Goal: Transaction & Acquisition: Download file/media

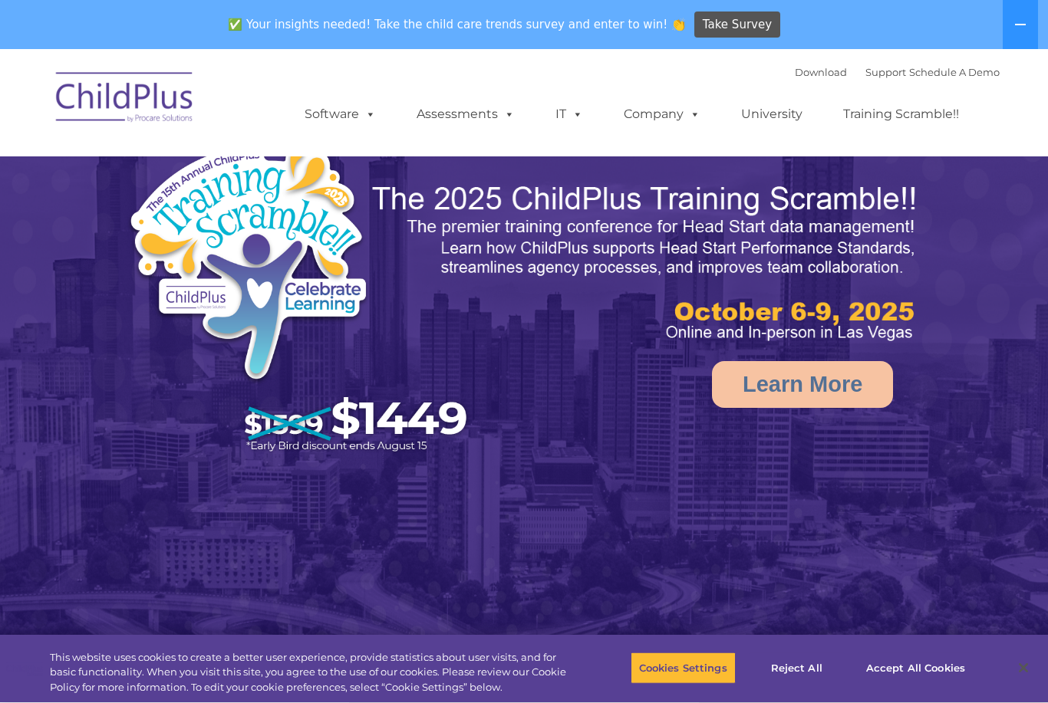
select select "MEDIUM"
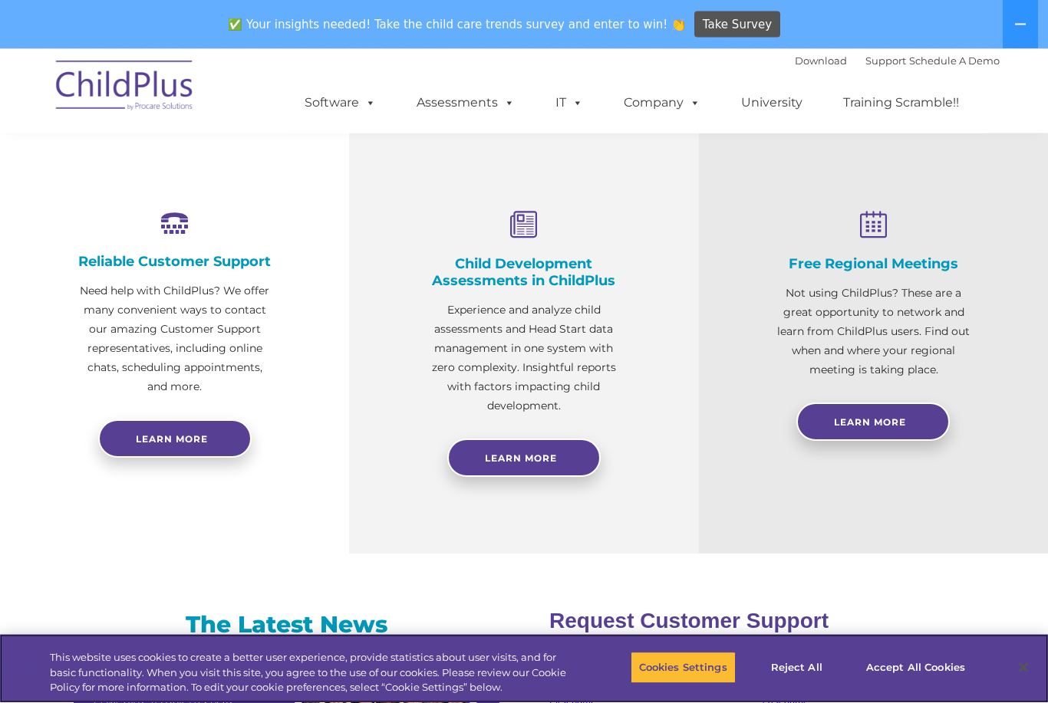
click at [907, 677] on button "Accept All Cookies" at bounding box center [915, 668] width 116 height 32
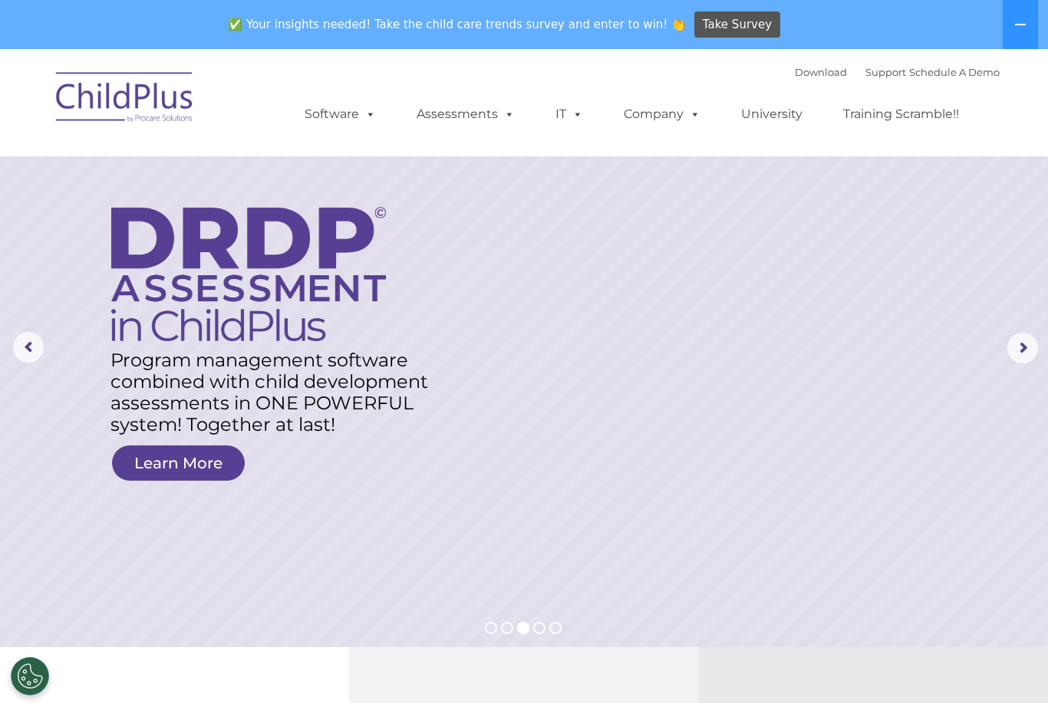
click at [805, 76] on link "Download" at bounding box center [821, 72] width 52 height 12
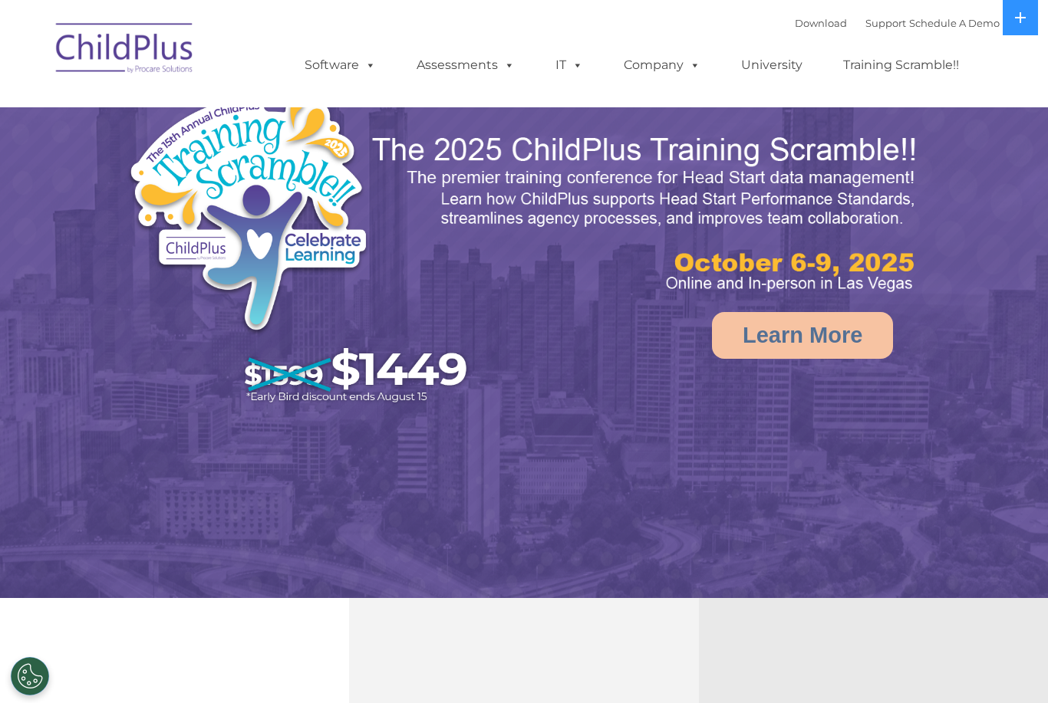
select select "MEDIUM"
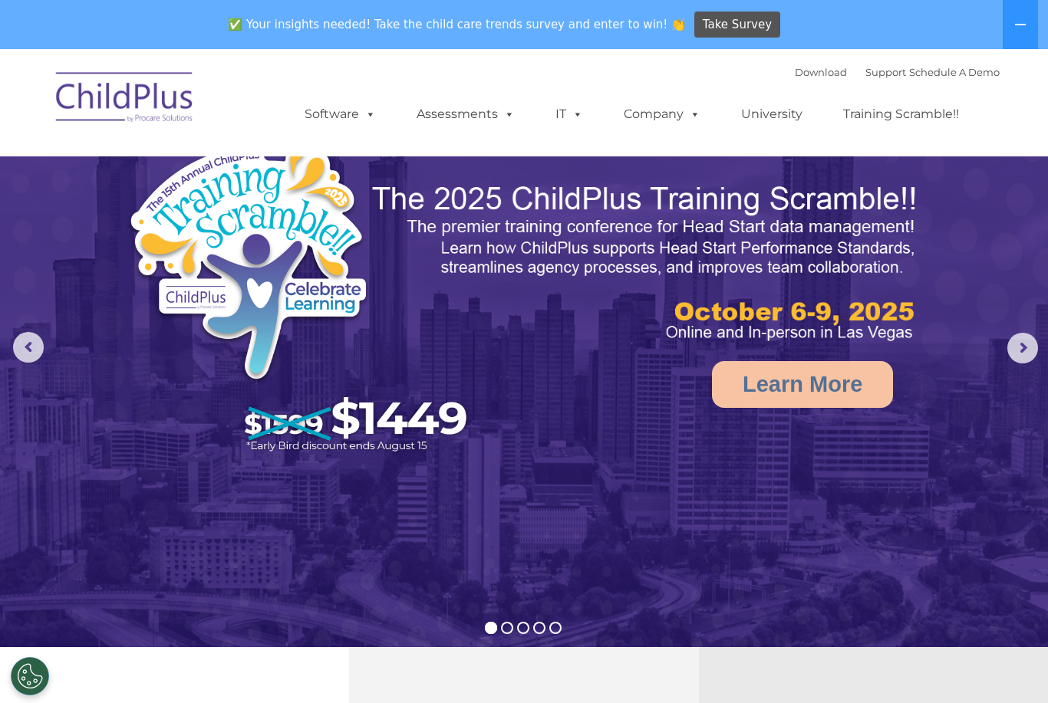
click at [1022, 28] on icon at bounding box center [1020, 24] width 12 height 12
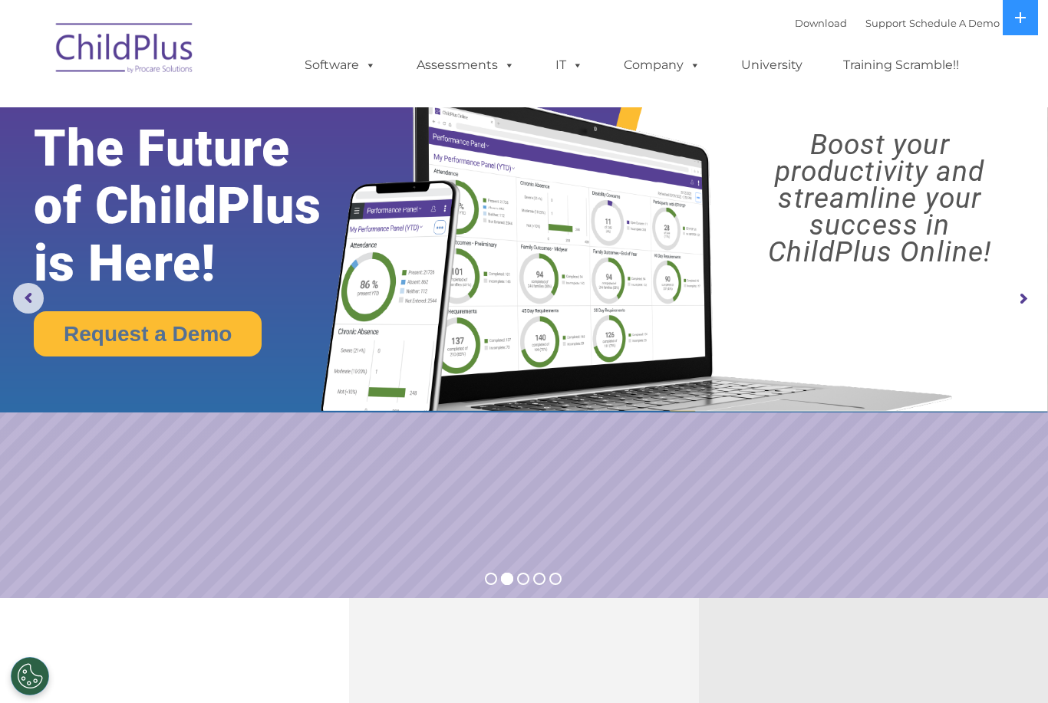
click at [372, 72] on span at bounding box center [367, 65] width 17 height 15
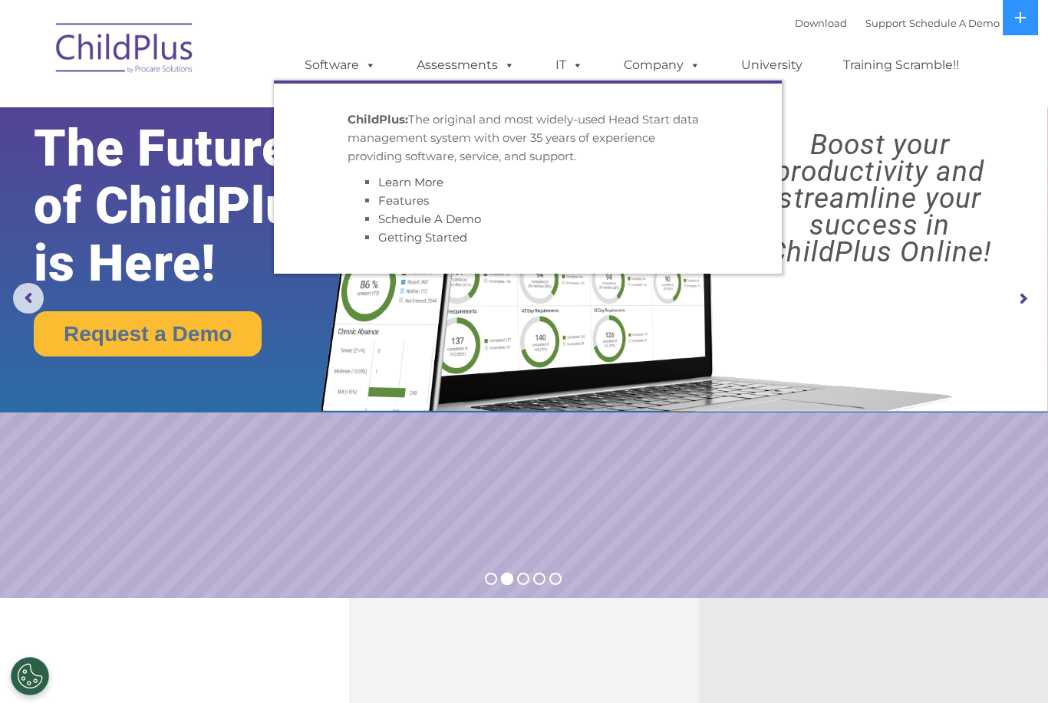
click at [504, 72] on span at bounding box center [506, 65] width 17 height 15
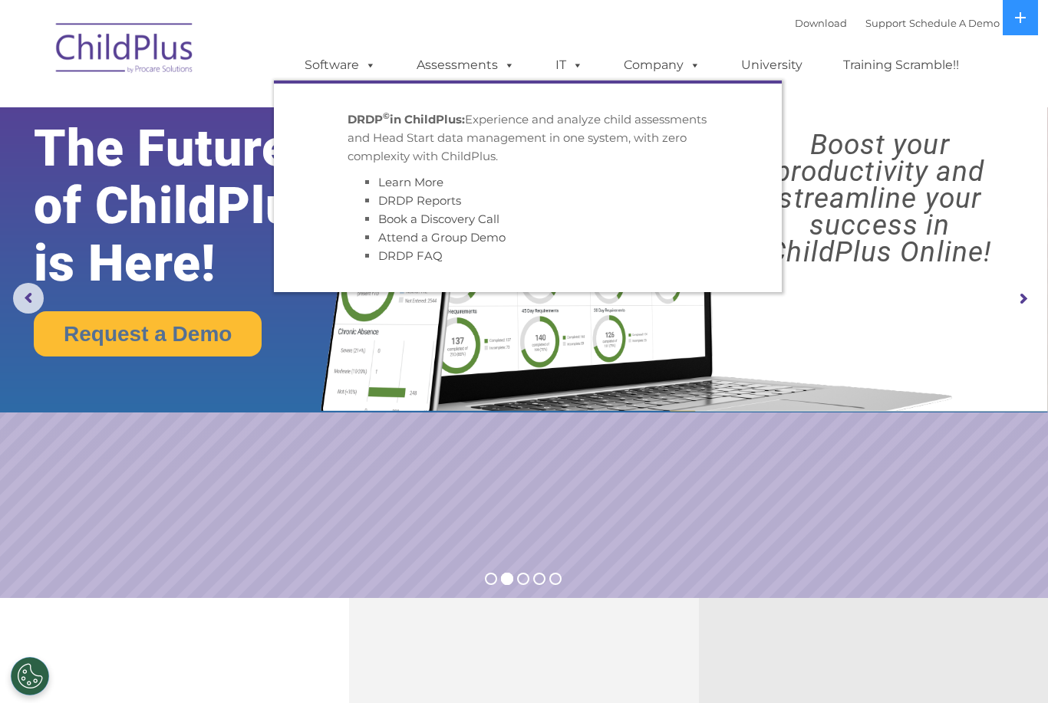
click at [503, 72] on span at bounding box center [506, 65] width 17 height 15
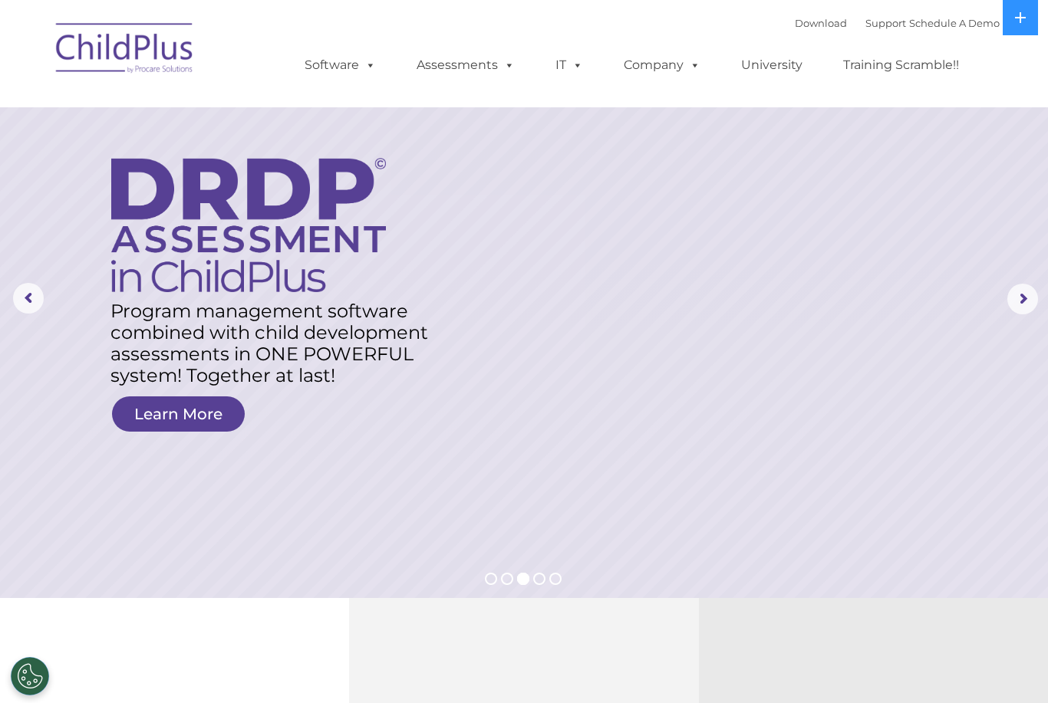
click at [699, 58] on span at bounding box center [691, 65] width 17 height 15
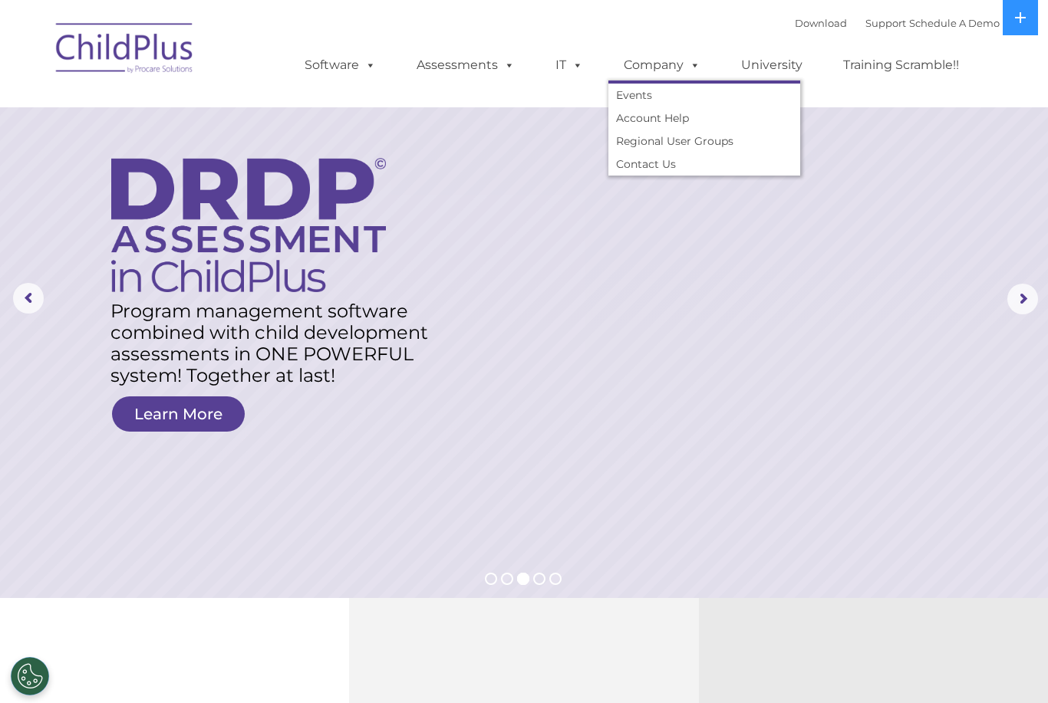
click at [571, 72] on span at bounding box center [574, 65] width 17 height 15
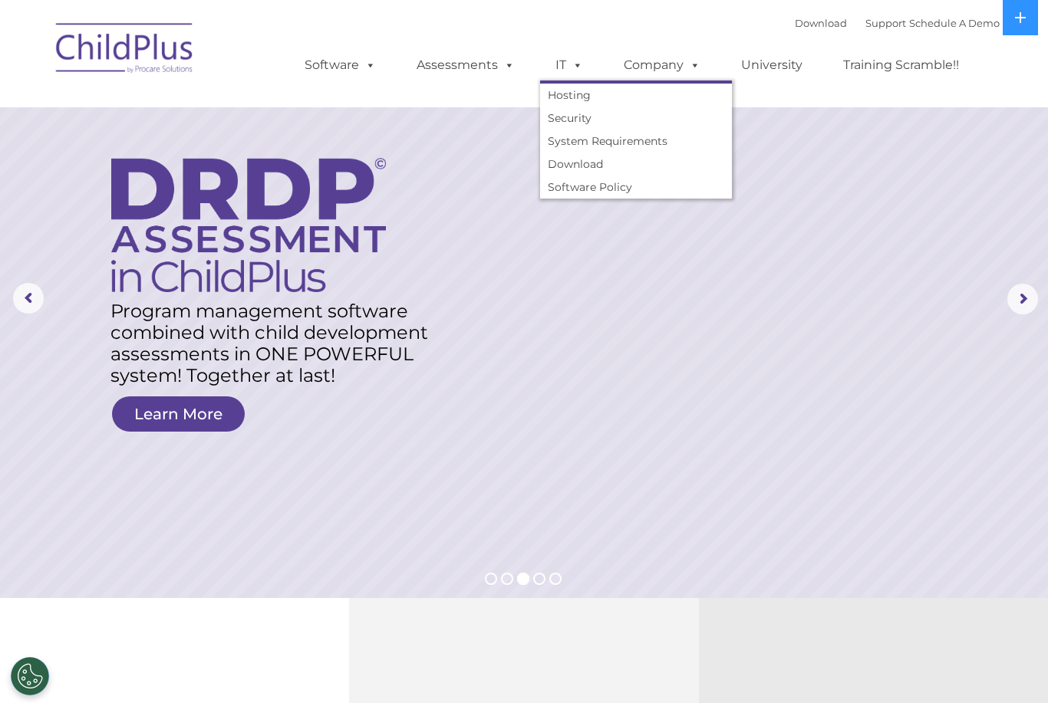
click at [590, 161] on link "Download" at bounding box center [636, 164] width 192 height 23
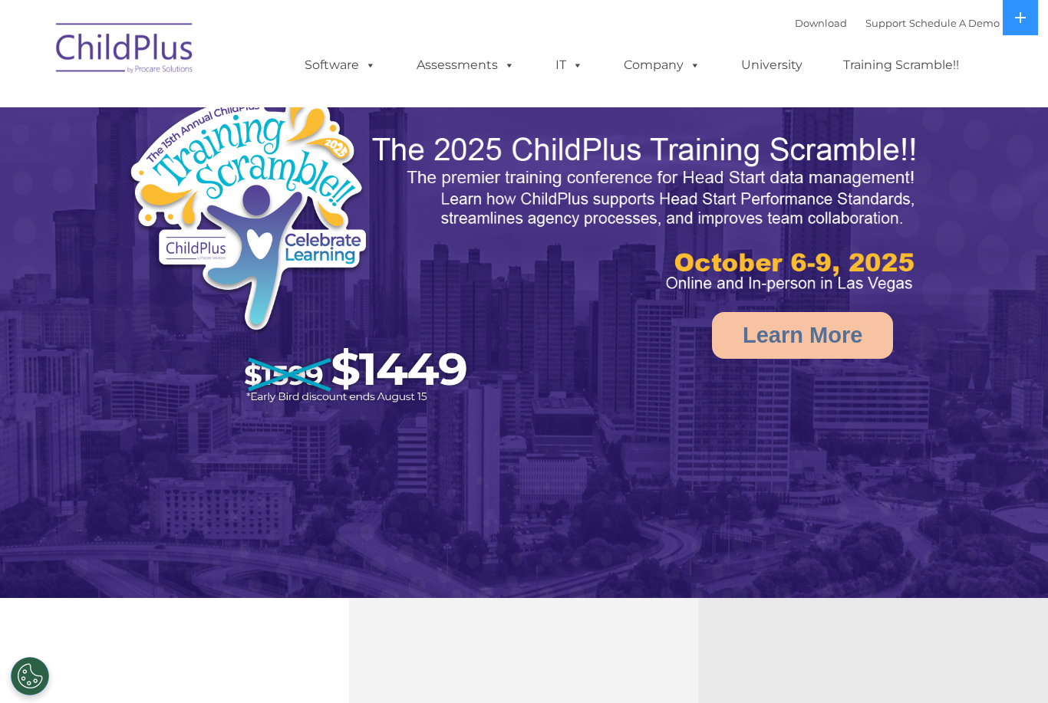
select select "MEDIUM"
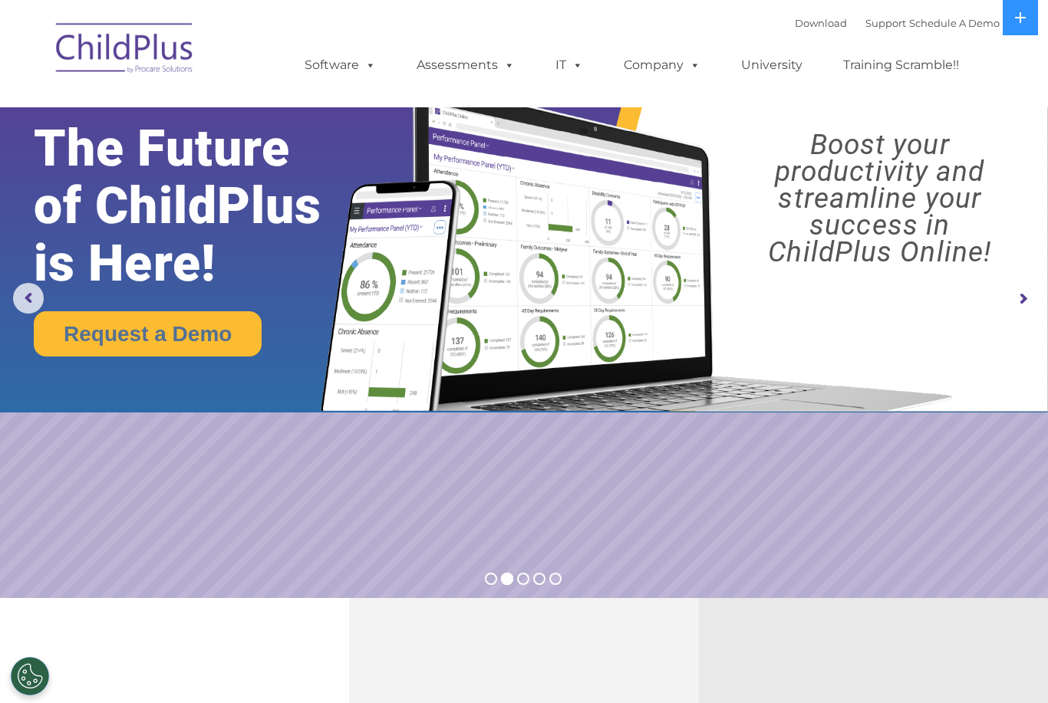
click at [1012, 25] on button at bounding box center [1019, 17] width 35 height 35
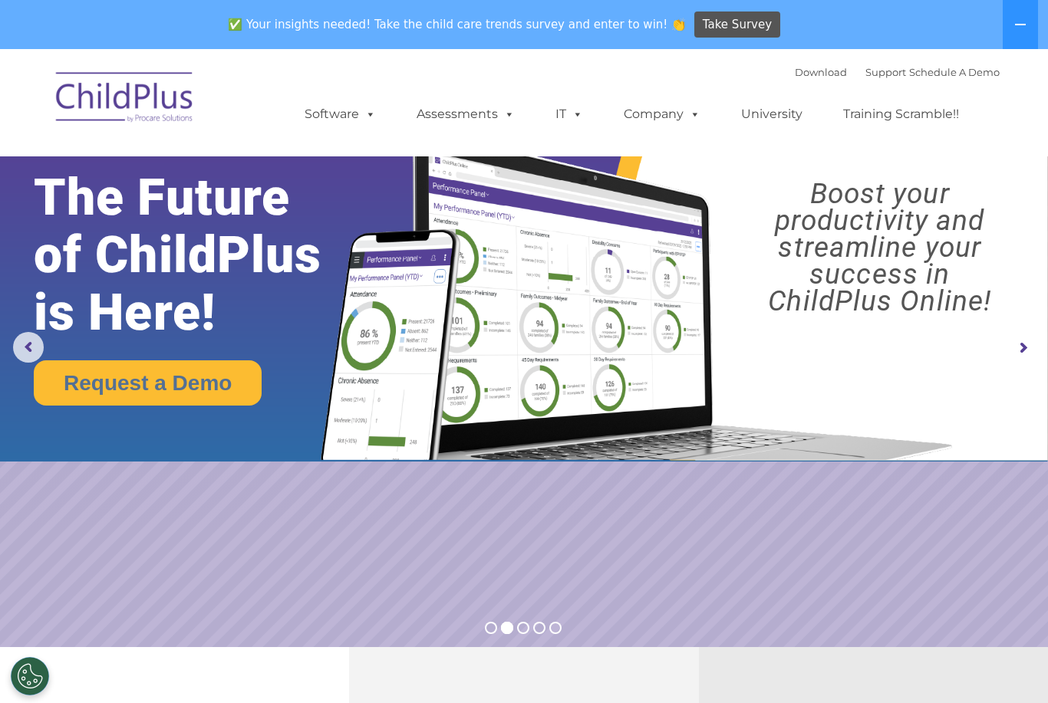
click at [1018, 27] on icon at bounding box center [1020, 24] width 12 height 12
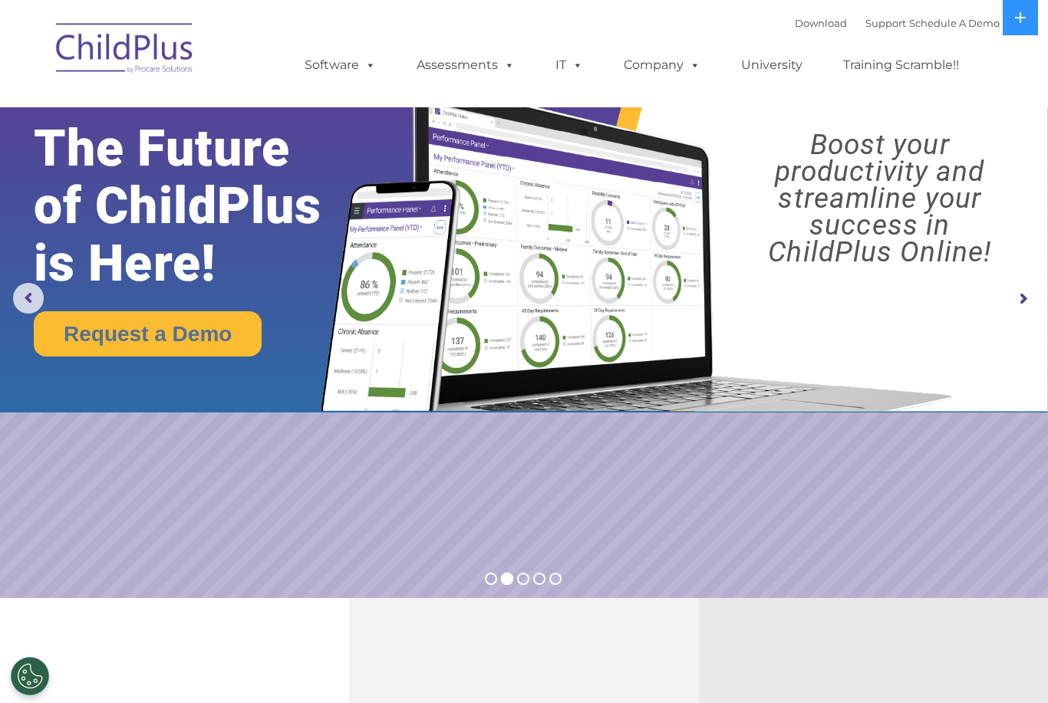
click at [373, 58] on span at bounding box center [367, 65] width 17 height 15
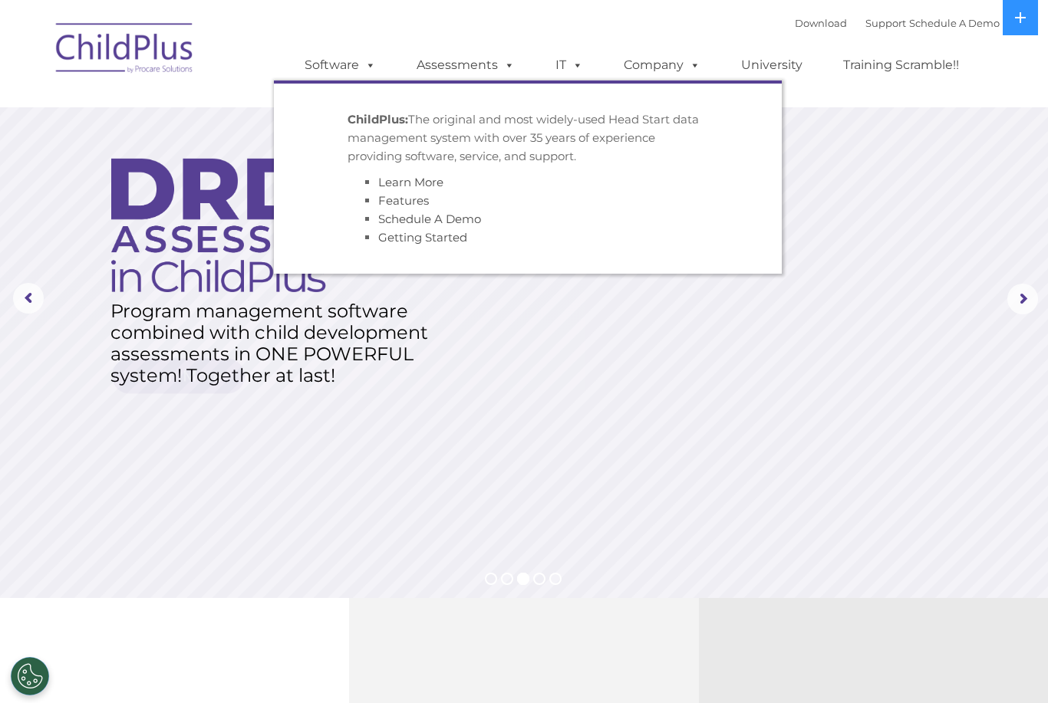
click at [504, 71] on span at bounding box center [506, 65] width 17 height 15
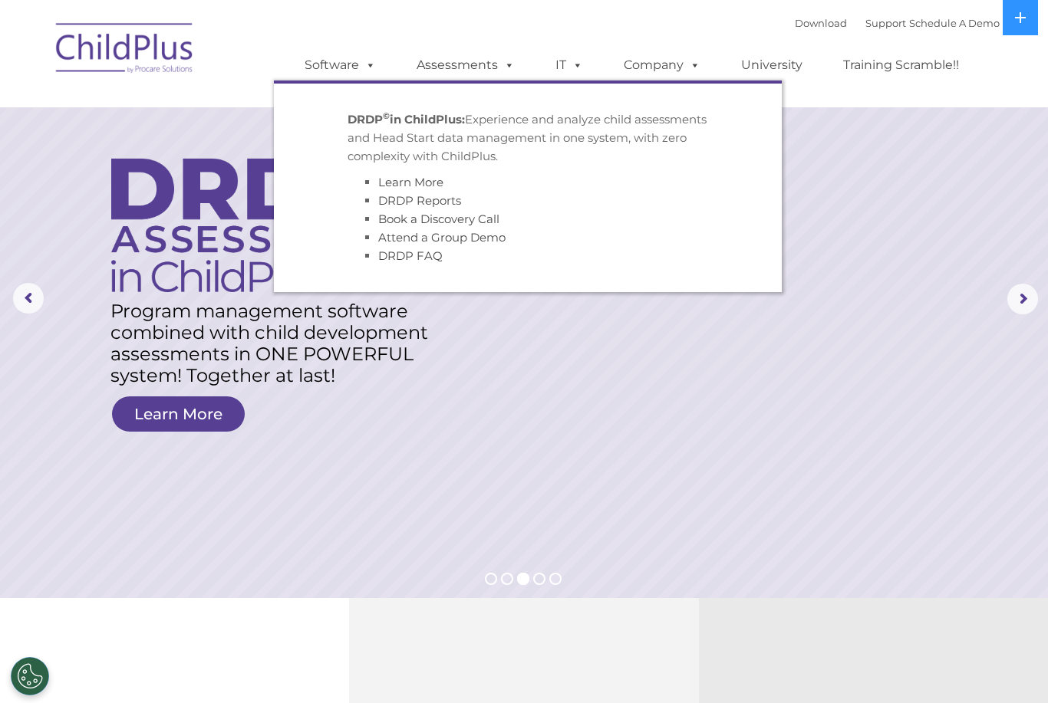
click at [569, 71] on span at bounding box center [574, 65] width 17 height 15
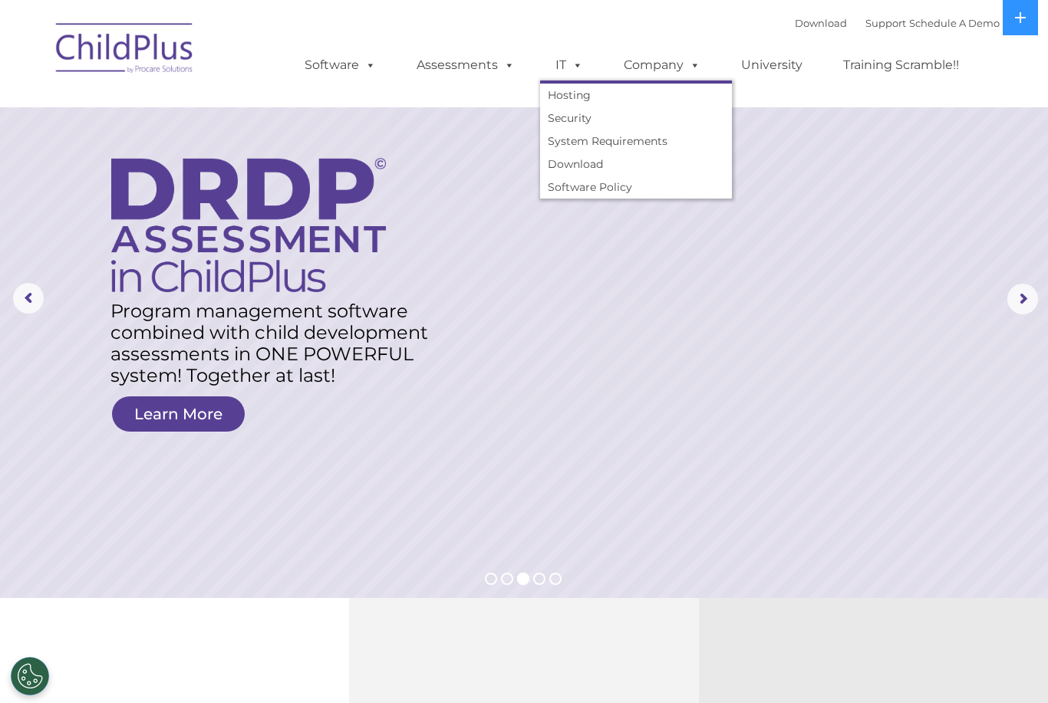
click at [693, 71] on span at bounding box center [691, 65] width 17 height 15
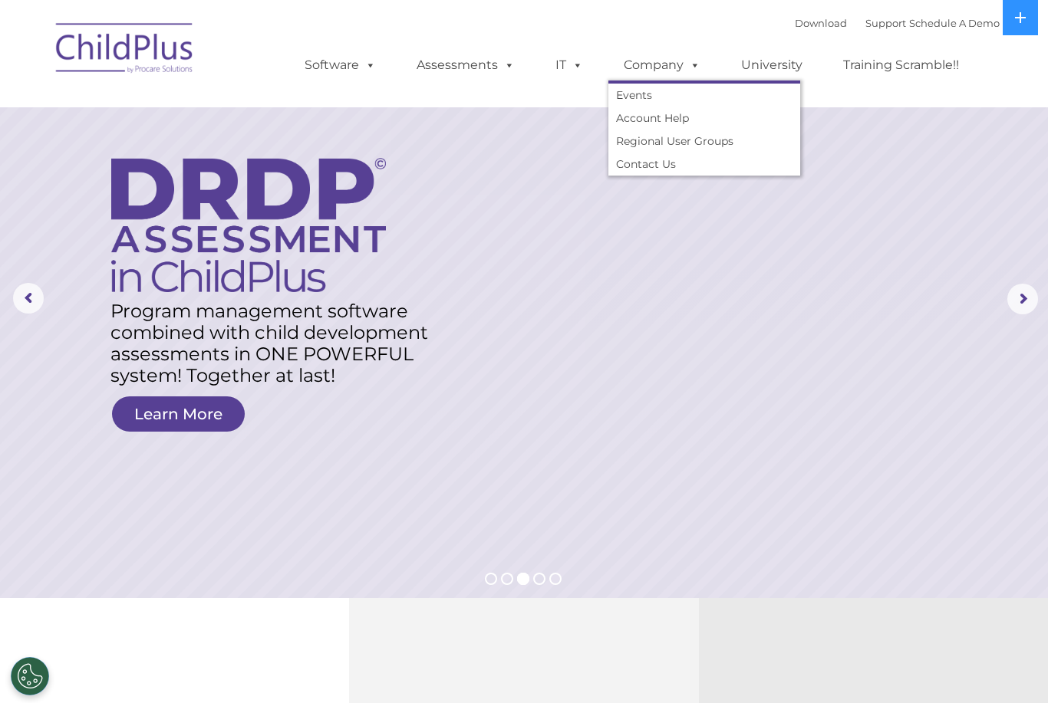
click at [786, 67] on link "University" at bounding box center [772, 65] width 92 height 31
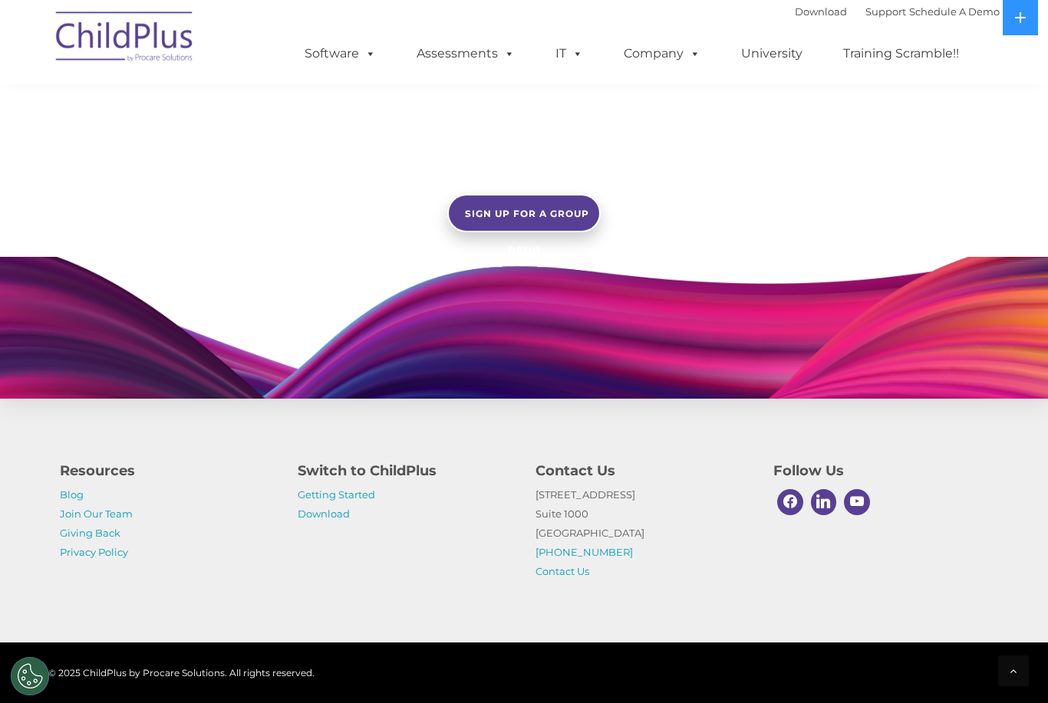
scroll to position [1317, 0]
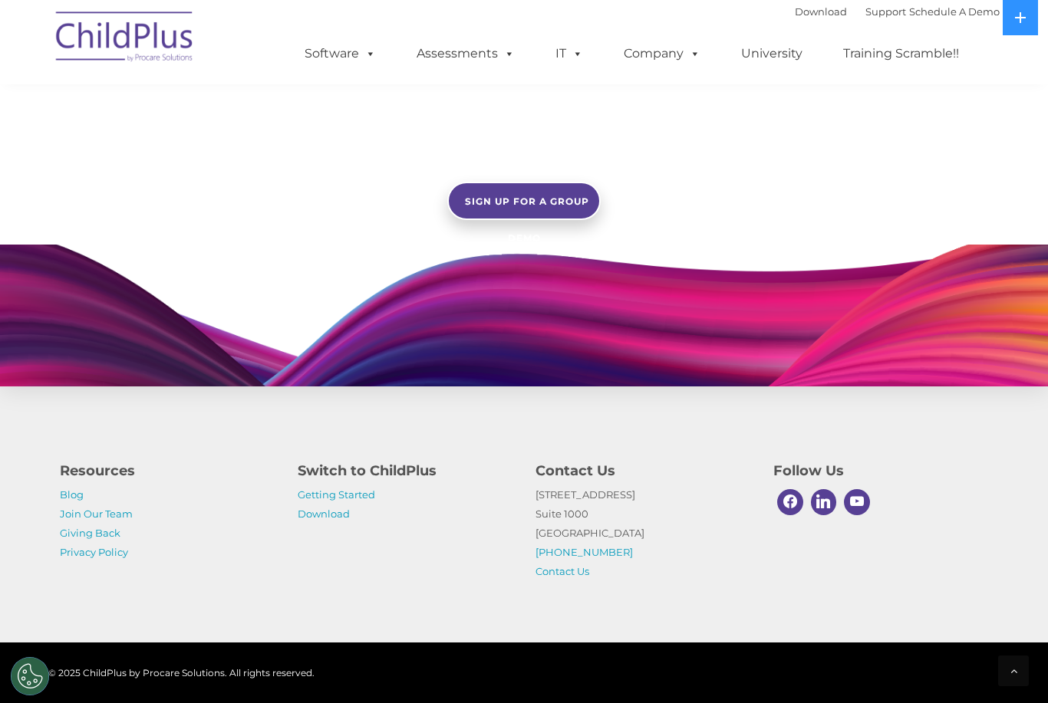
click at [357, 501] on link "Getting Started" at bounding box center [336, 495] width 77 height 12
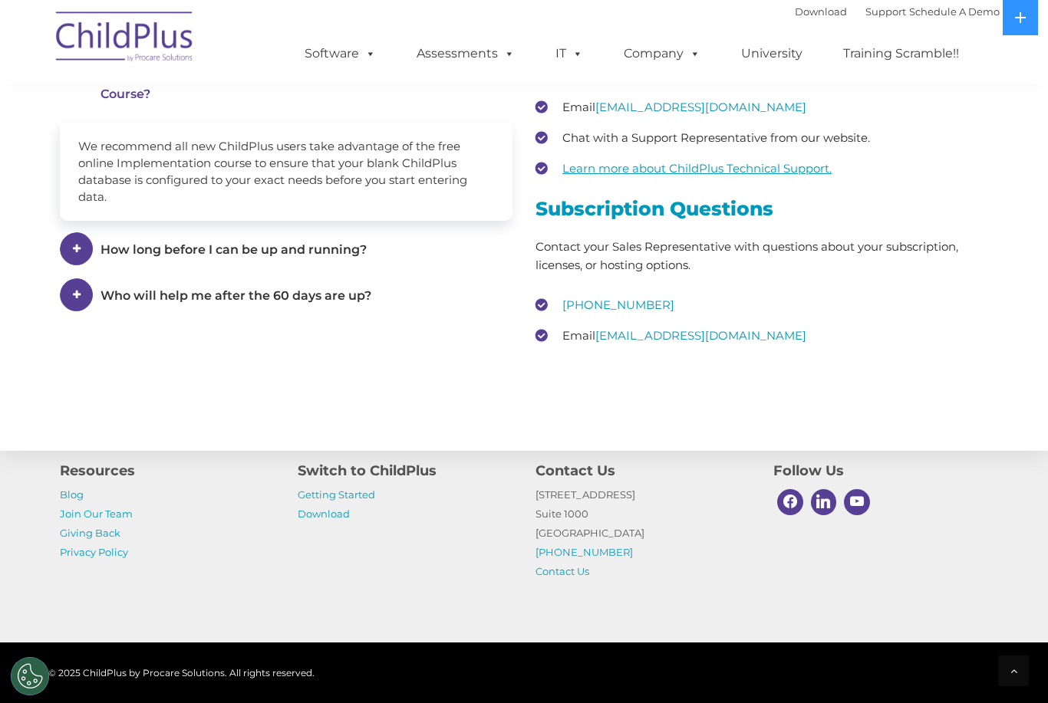
scroll to position [2229, 0]
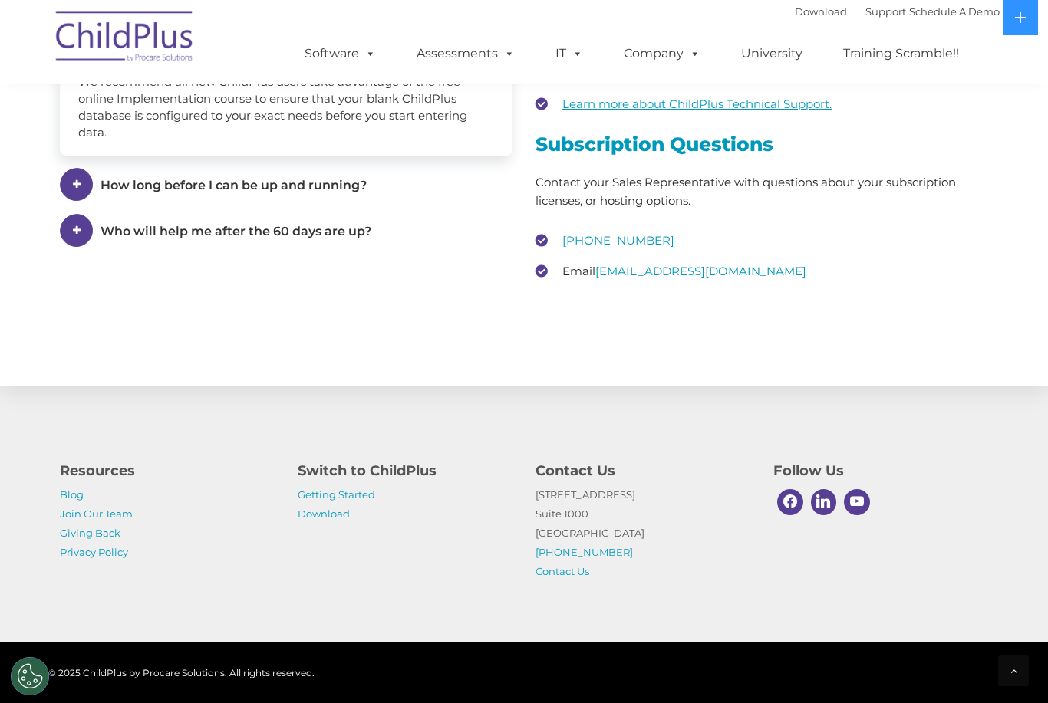
click at [339, 520] on link "Download" at bounding box center [324, 514] width 52 height 12
